Goal: Navigation & Orientation: Find specific page/section

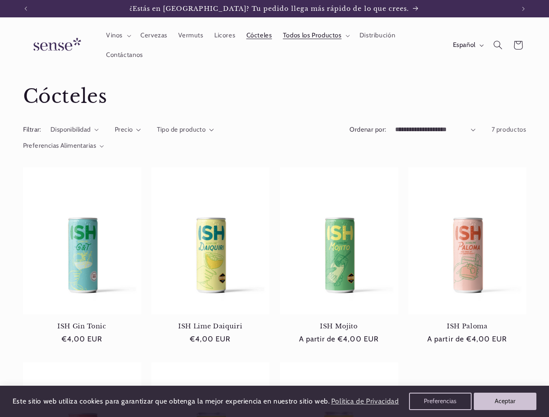
scroll to position [0, 489]
click at [26, 9] on icon "Anuncio anterior" at bounding box center [25, 9] width 3 height 4
click at [523, 9] on icon "Anuncio siguiente" at bounding box center [523, 9] width 3 height 4
click at [117, 36] on span "Vinos" at bounding box center [114, 35] width 17 height 8
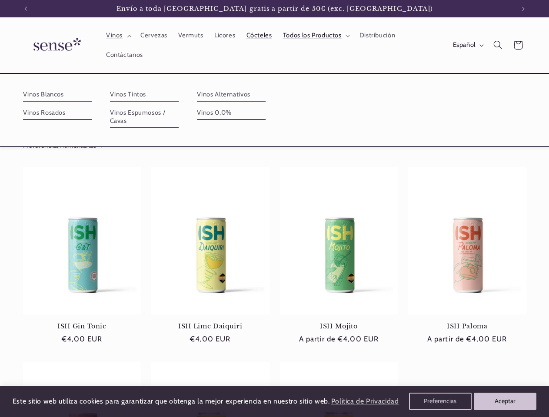
click at [315, 36] on span "Todos los Productos" at bounding box center [312, 35] width 59 height 8
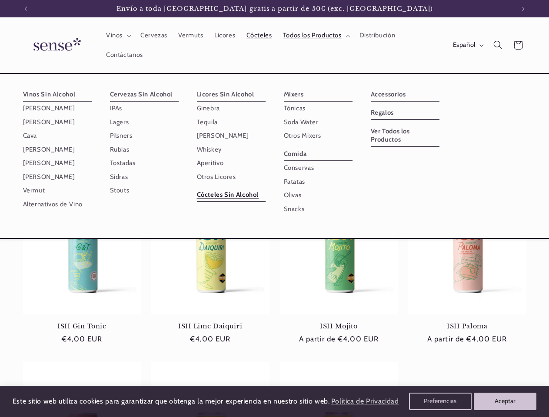
click at [467, 45] on span "Español" at bounding box center [464, 45] width 23 height 10
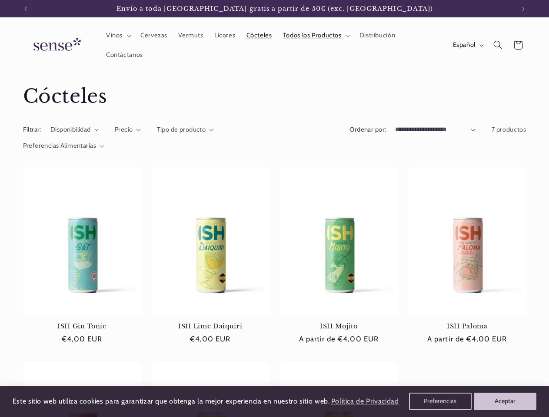
click at [497, 45] on icon "Búsqueda" at bounding box center [497, 44] width 9 height 9
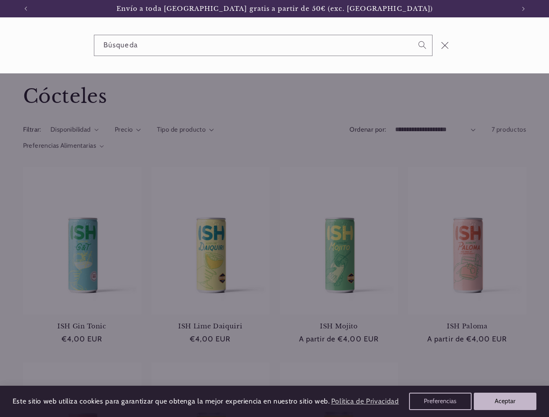
scroll to position [0, 496]
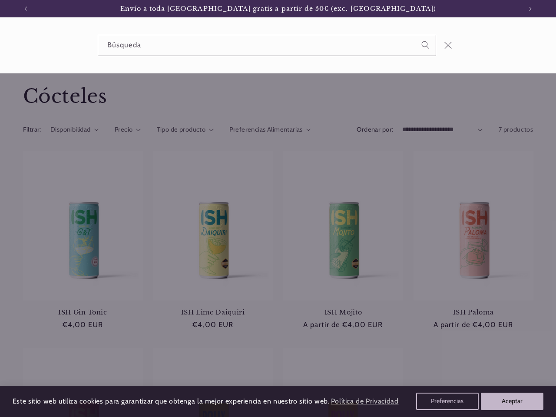
click at [499, 55] on div "Búsqueda" at bounding box center [278, 45] width 556 height 56
click at [0, 45] on div "Búsqueda" at bounding box center [0, 45] width 0 height 0
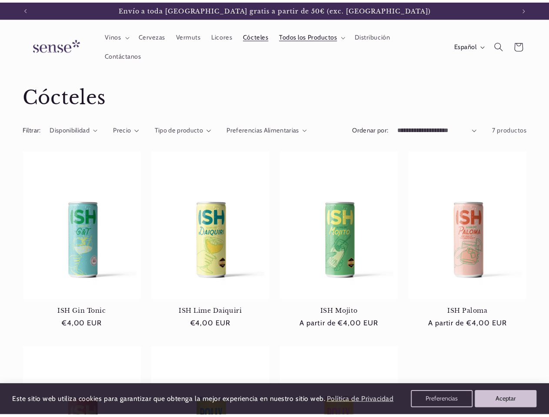
scroll to position [0, 489]
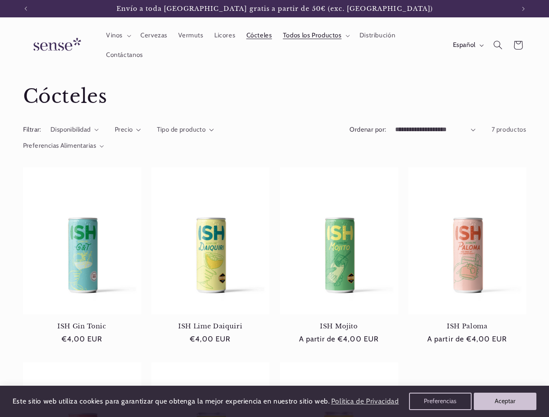
click at [128, 130] on span "Precio" at bounding box center [124, 130] width 18 height 8
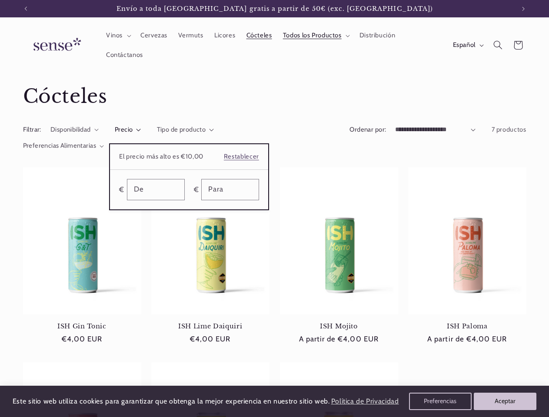
click at [141, 130] on summary "Precio" at bounding box center [128, 130] width 26 height 10
